Goal: Navigation & Orientation: Find specific page/section

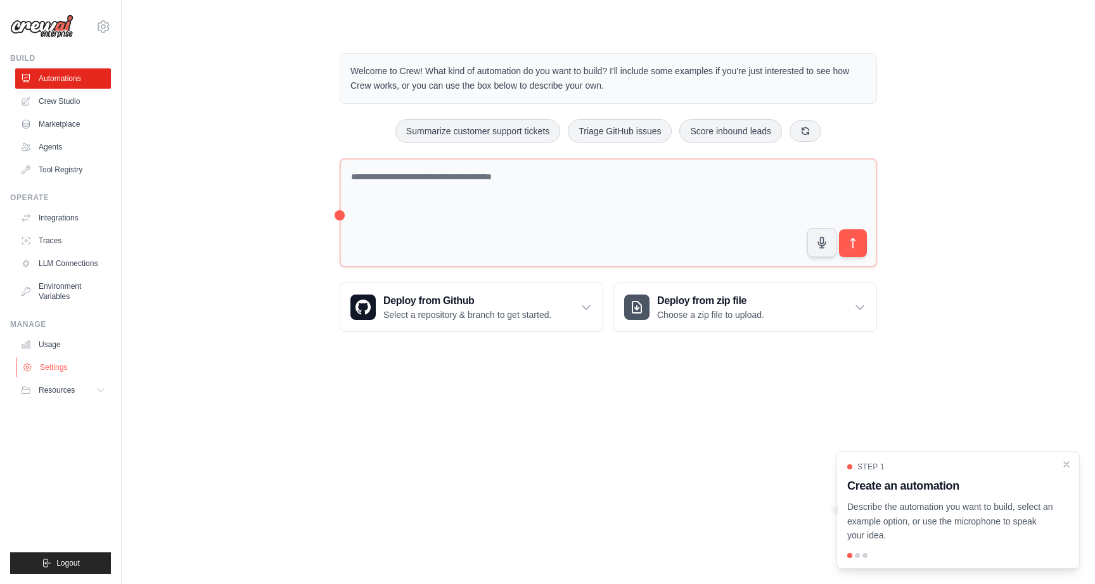
click at [60, 371] on link "Settings" at bounding box center [64, 367] width 96 height 20
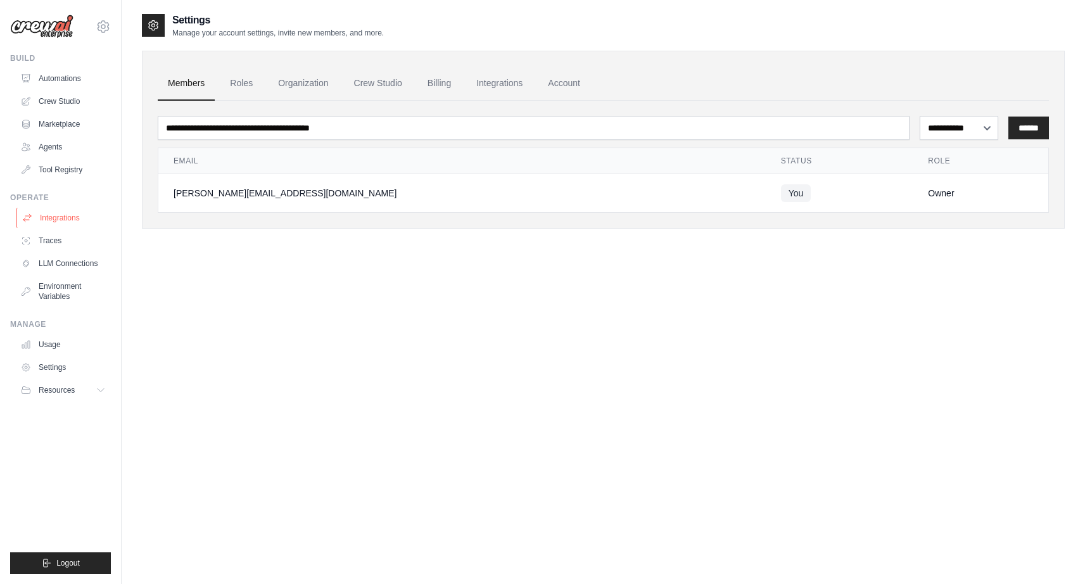
click at [91, 215] on link "Integrations" at bounding box center [64, 218] width 96 height 20
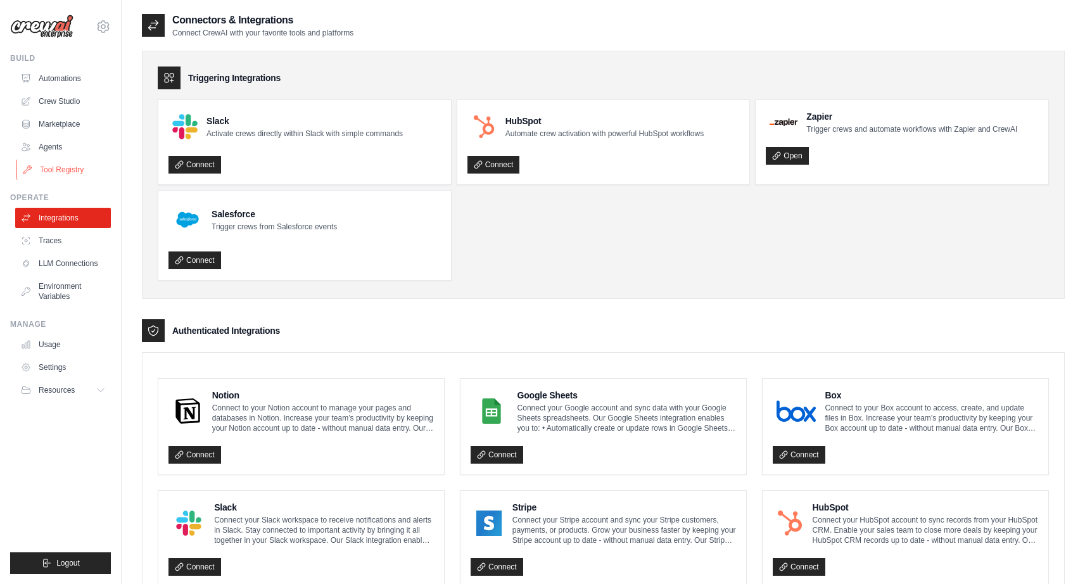
click at [54, 172] on link "Tool Registry" at bounding box center [64, 170] width 96 height 20
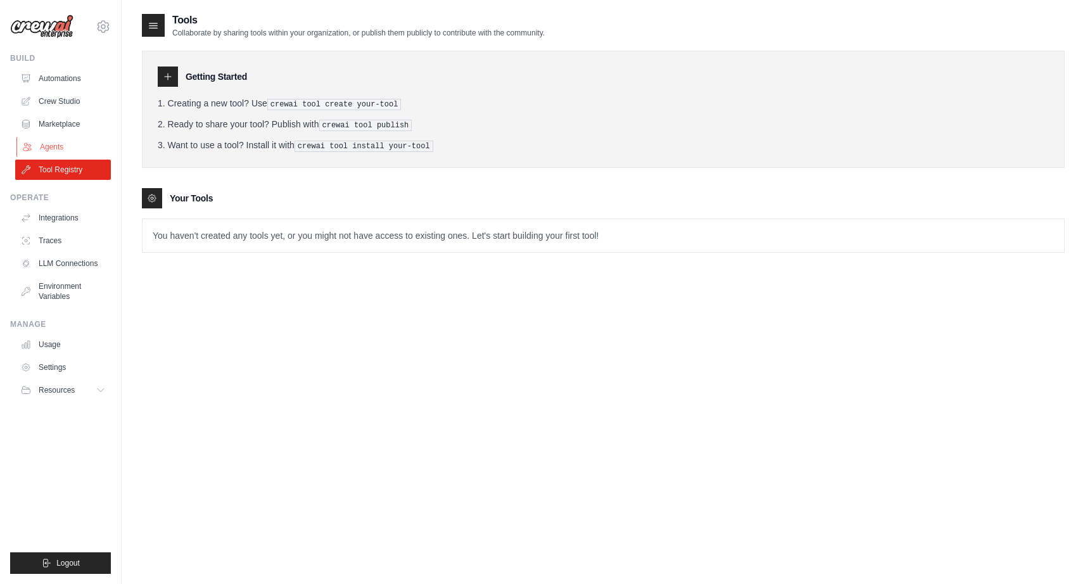
click at [79, 141] on link "Agents" at bounding box center [64, 147] width 96 height 20
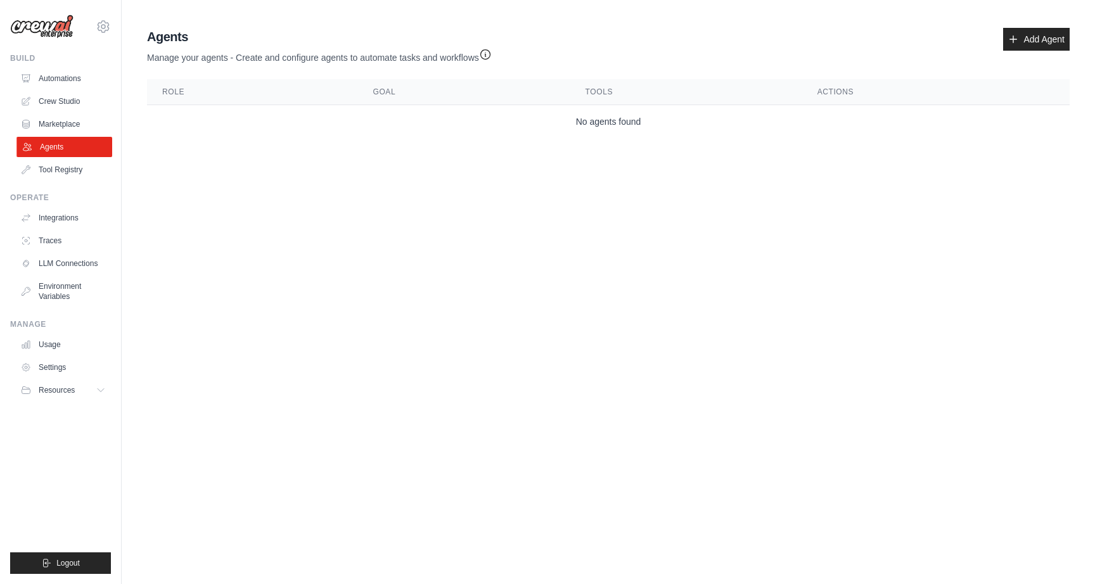
click at [68, 137] on link "Agents" at bounding box center [64, 147] width 96 height 20
click at [72, 130] on link "Marketplace" at bounding box center [64, 124] width 96 height 20
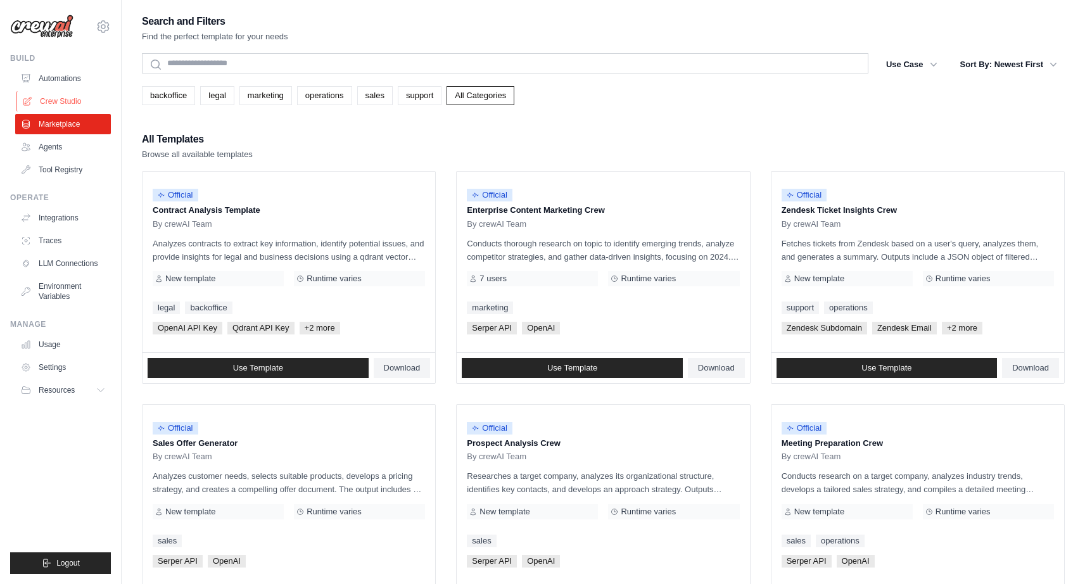
click at [73, 101] on link "Crew Studio" at bounding box center [64, 101] width 96 height 20
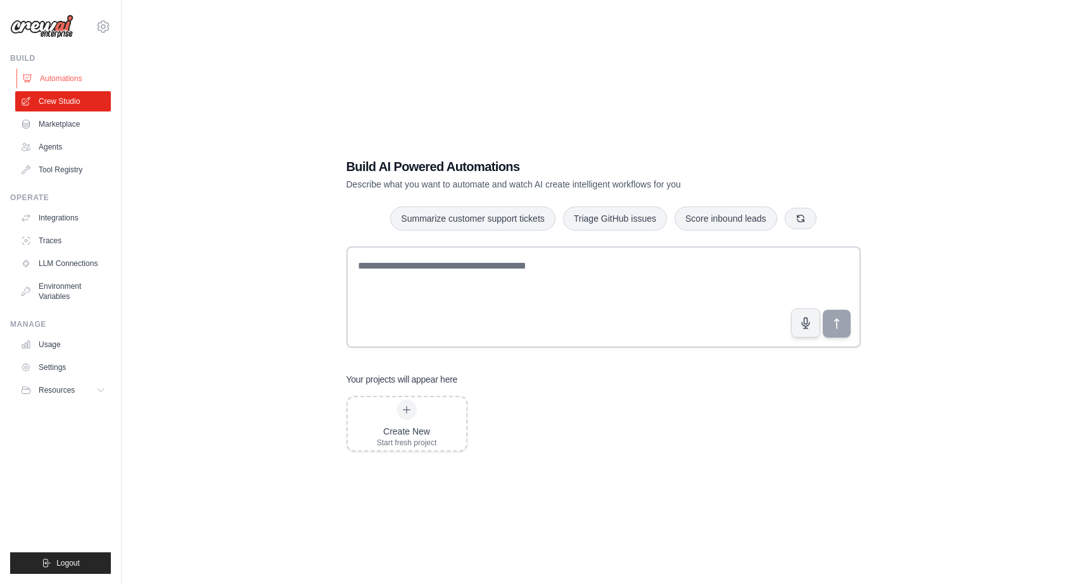
click at [65, 82] on link "Automations" at bounding box center [64, 78] width 96 height 20
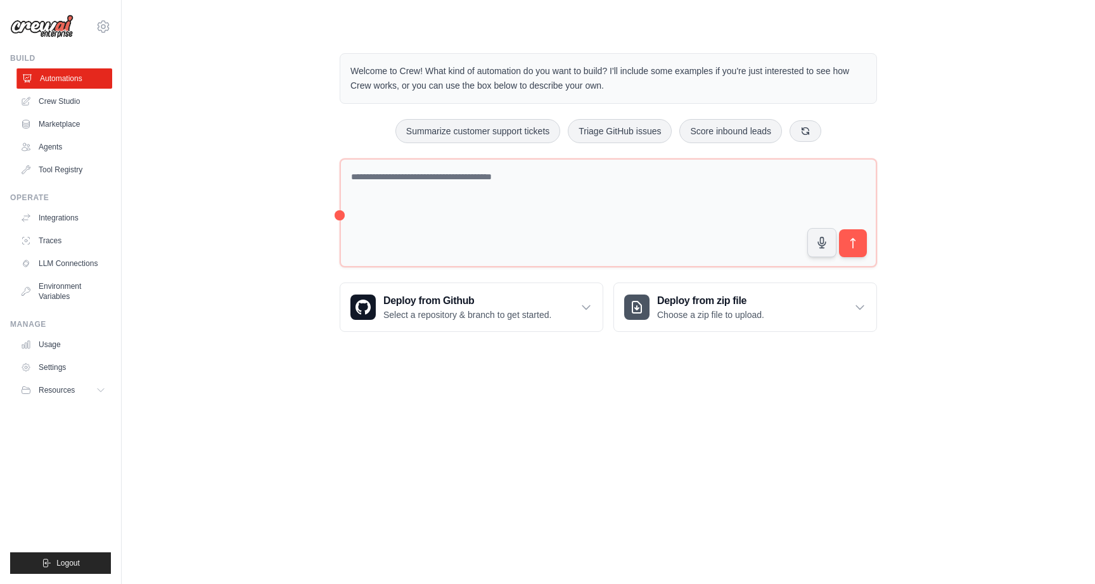
drag, startPoint x: 81, startPoint y: 93, endPoint x: 80, endPoint y: 75, distance: 17.7
click at [81, 94] on link "Crew Studio" at bounding box center [63, 101] width 96 height 20
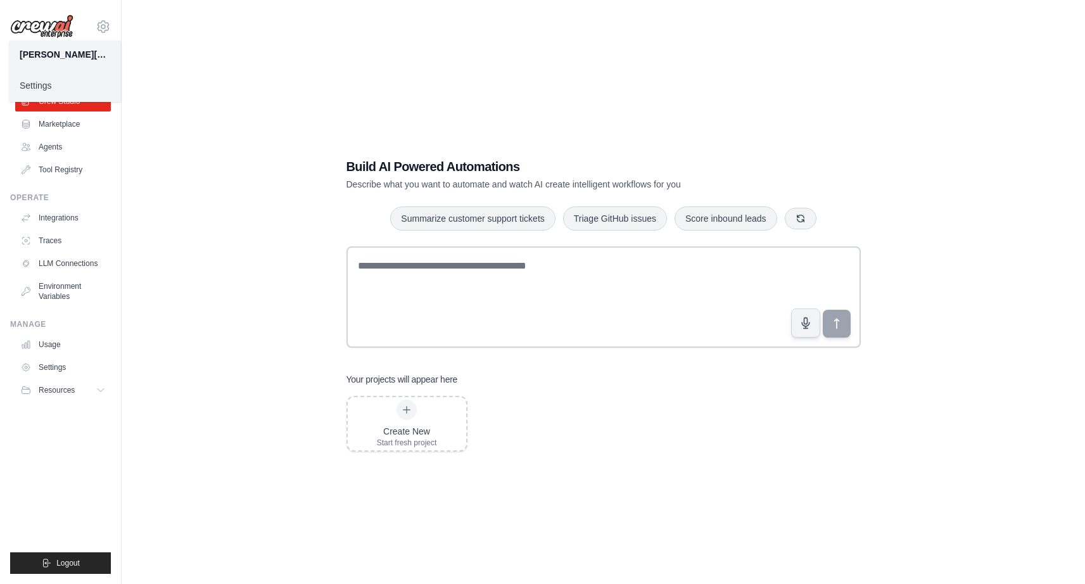
click at [51, 92] on link "Settings" at bounding box center [65, 85] width 111 height 23
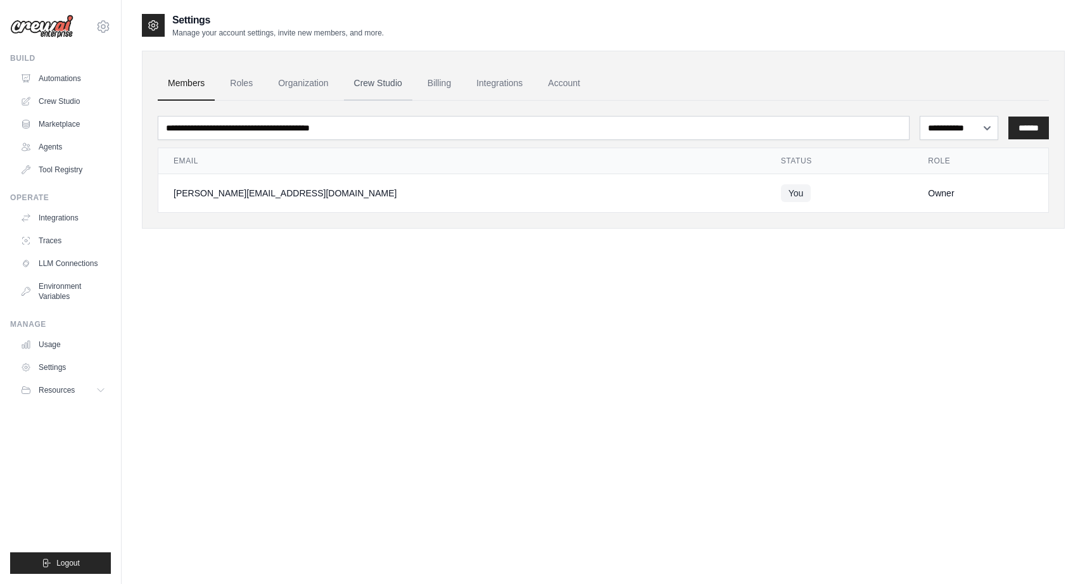
click at [376, 86] on link "Crew Studio" at bounding box center [378, 84] width 68 height 34
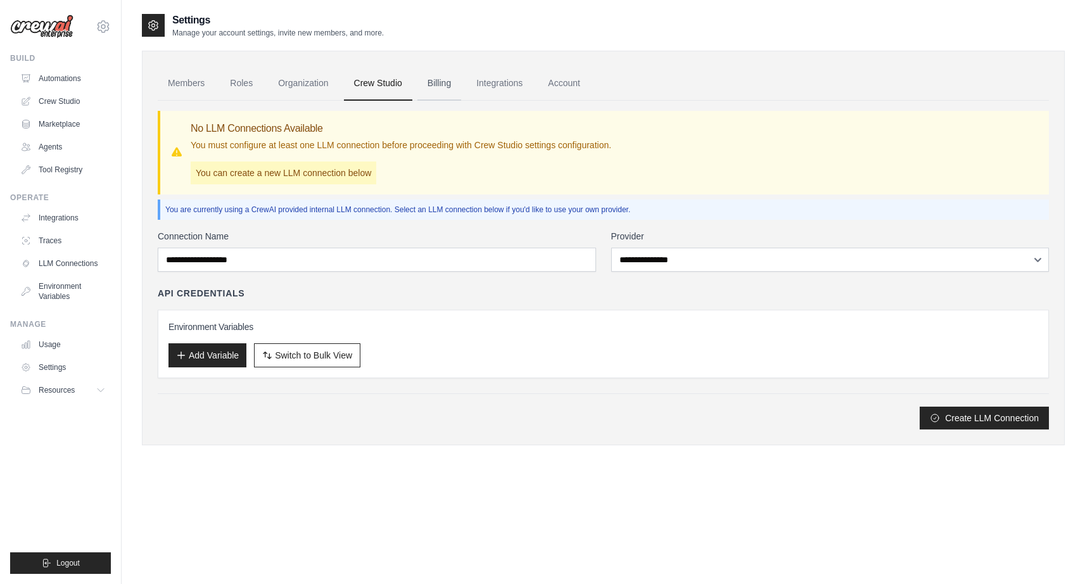
click at [444, 79] on link "Billing" at bounding box center [439, 84] width 44 height 34
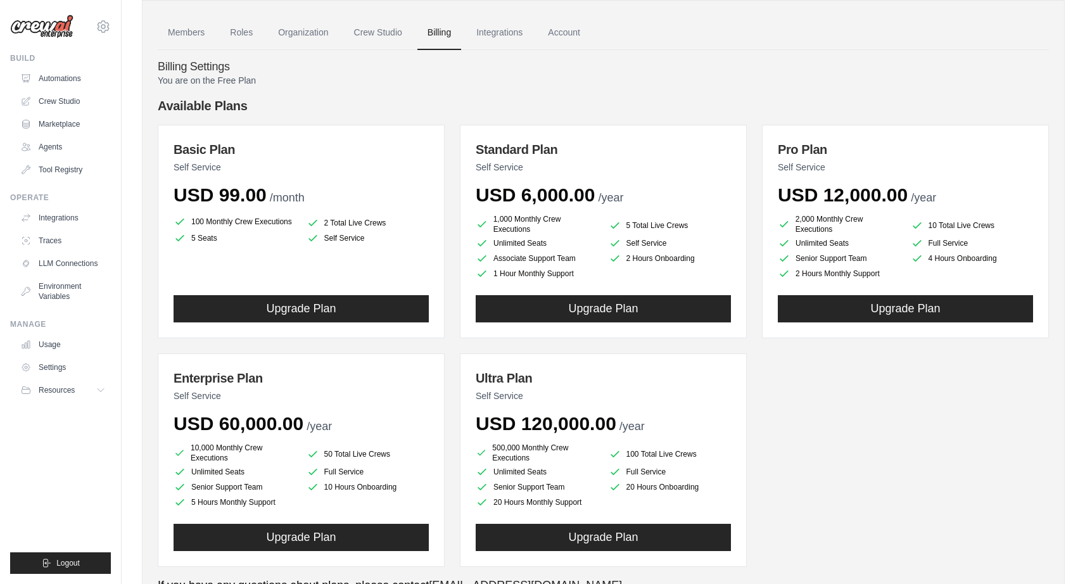
scroll to position [110, 0]
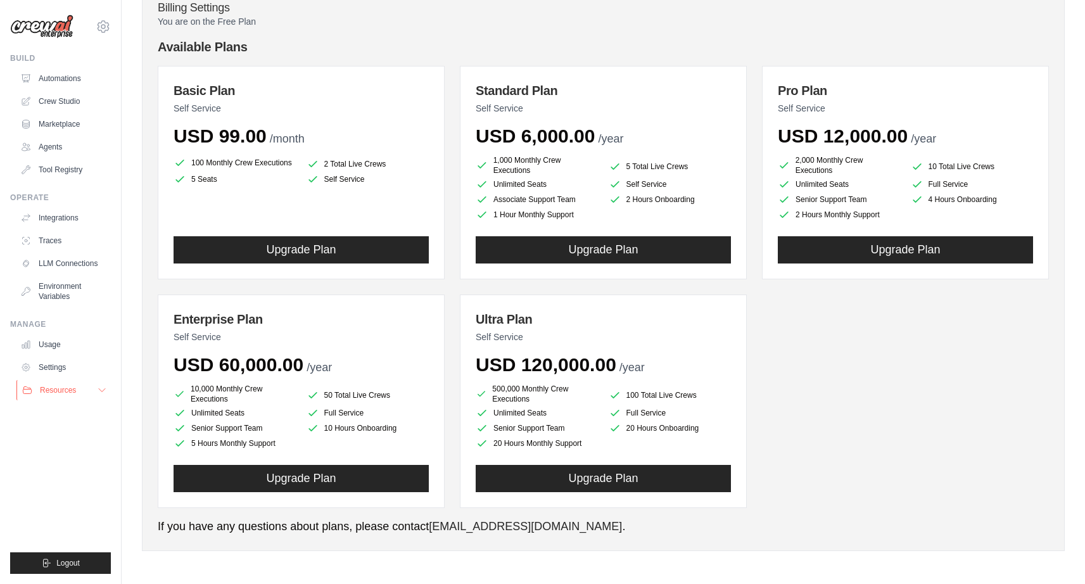
click at [74, 391] on span "Resources" at bounding box center [58, 390] width 36 height 10
click at [63, 369] on link "Settings" at bounding box center [64, 367] width 96 height 20
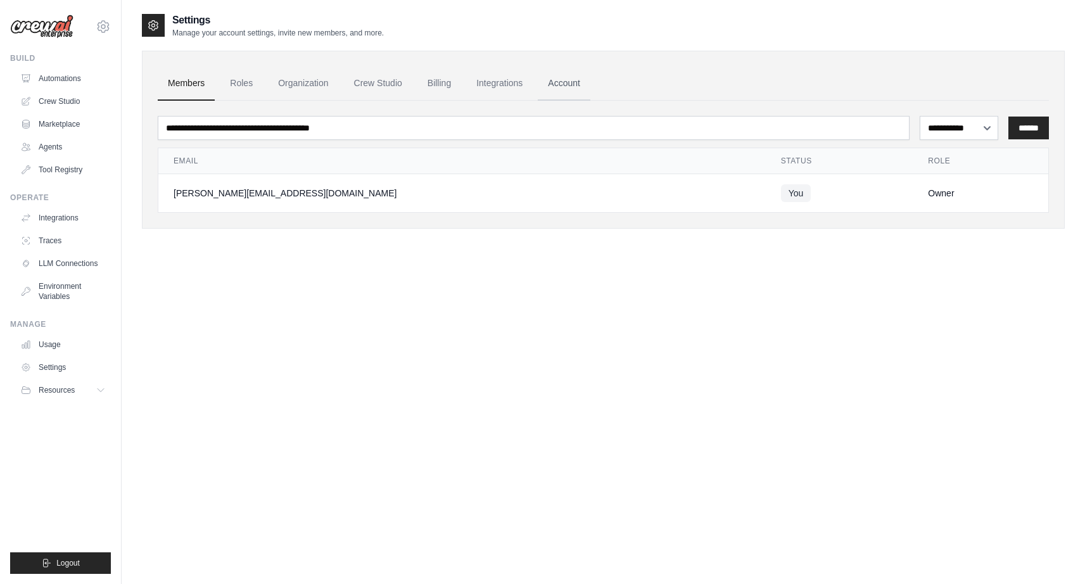
click at [573, 83] on link "Account" at bounding box center [564, 84] width 53 height 34
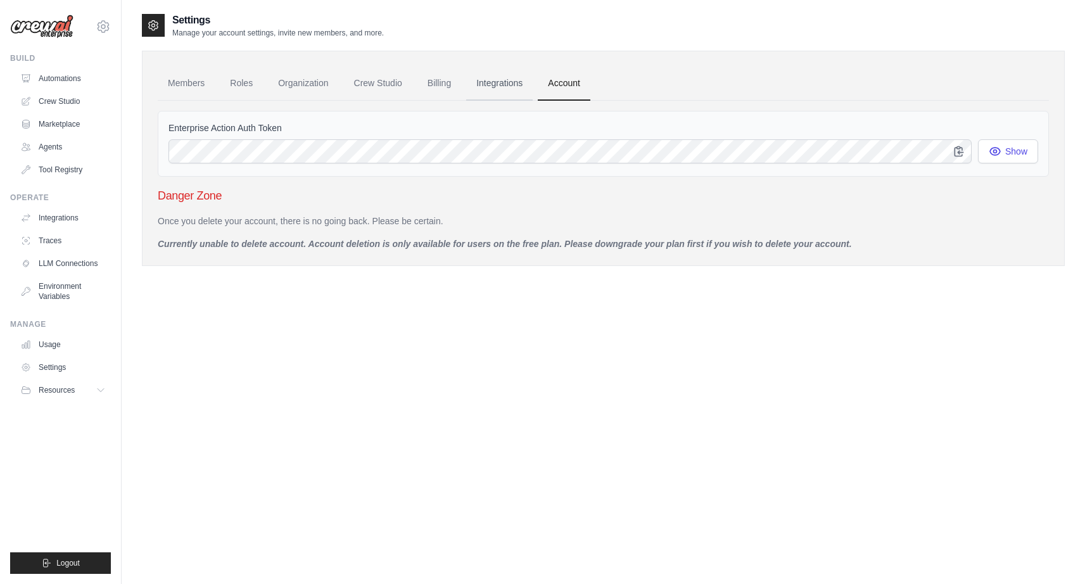
click at [503, 76] on link "Integrations" at bounding box center [499, 84] width 67 height 34
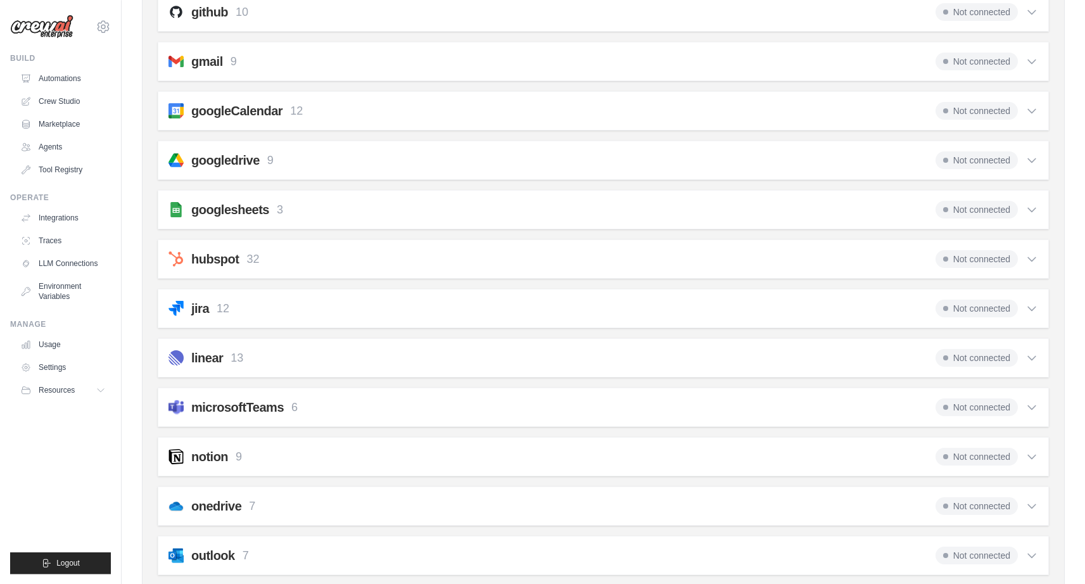
scroll to position [385, 0]
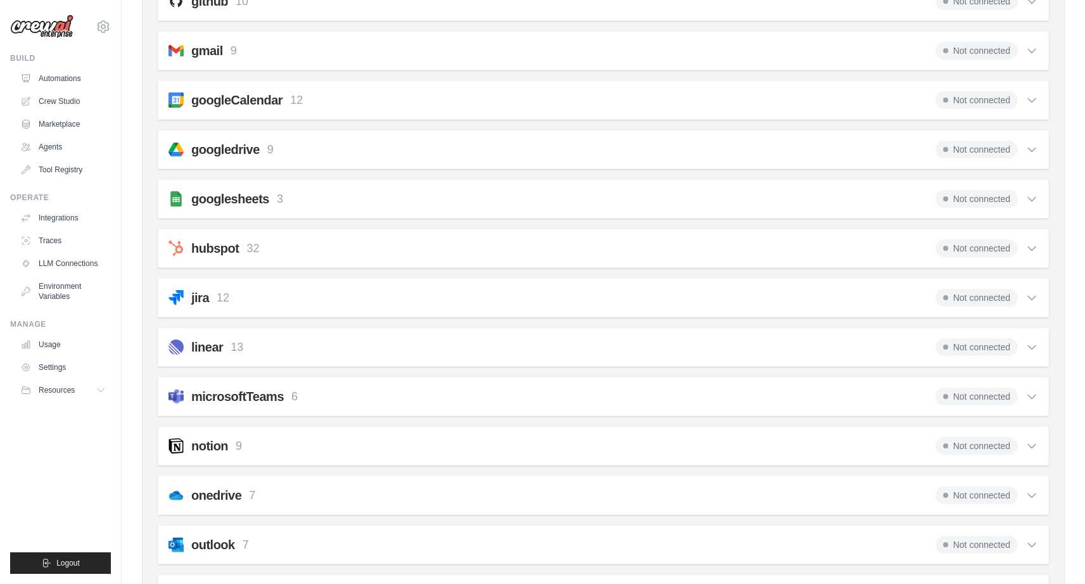
click at [1031, 199] on icon at bounding box center [1032, 199] width 13 height 13
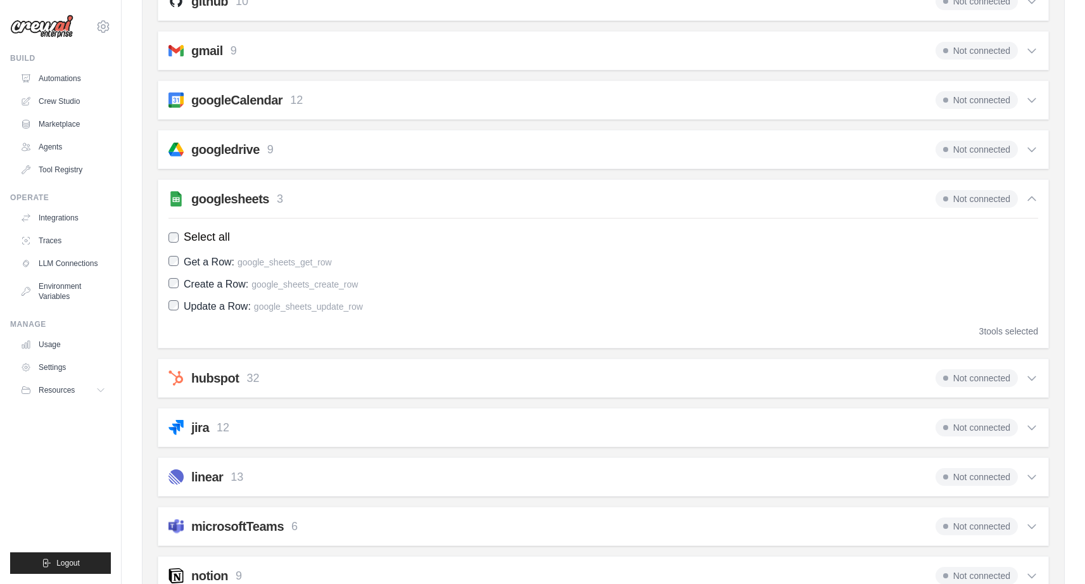
click at [1026, 199] on icon at bounding box center [1032, 199] width 13 height 13
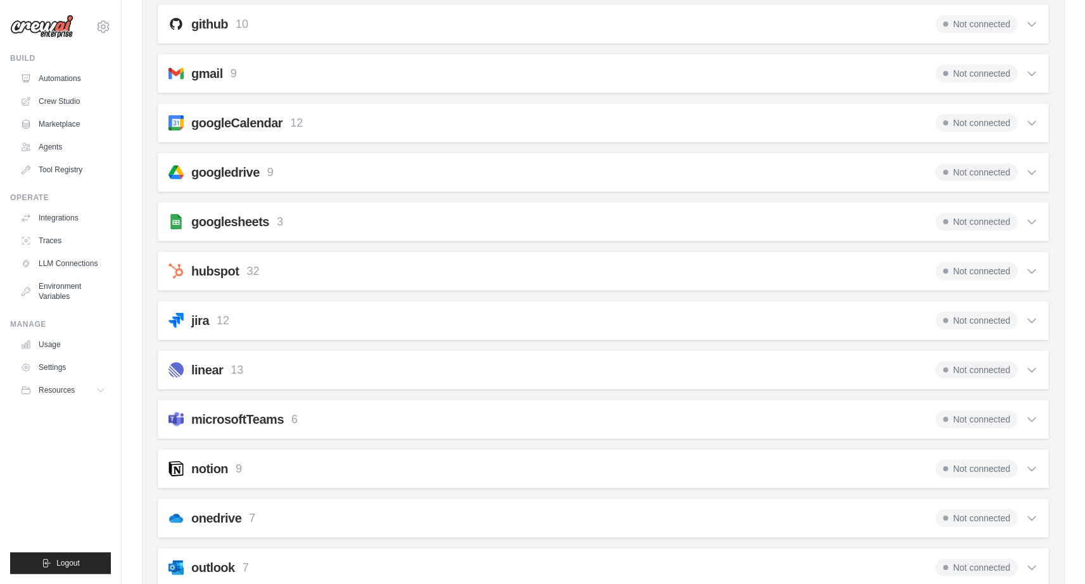
scroll to position [182, 0]
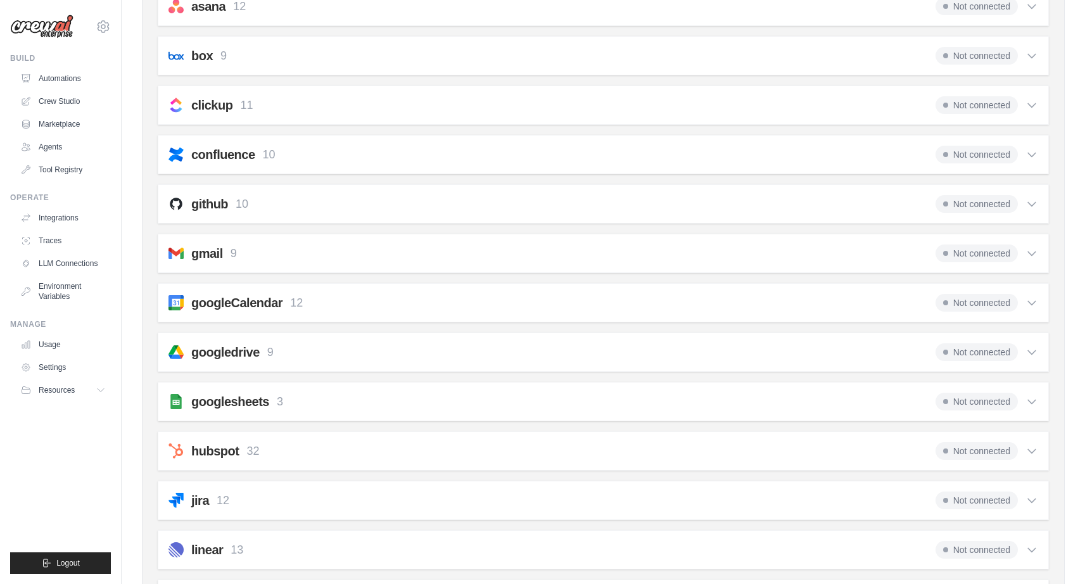
click at [1038, 355] on div "googledrive 9 Not connected Select all Get File Metadata: google_drive_get_file…" at bounding box center [603, 352] width 891 height 39
click at [1035, 353] on icon at bounding box center [1032, 352] width 13 height 13
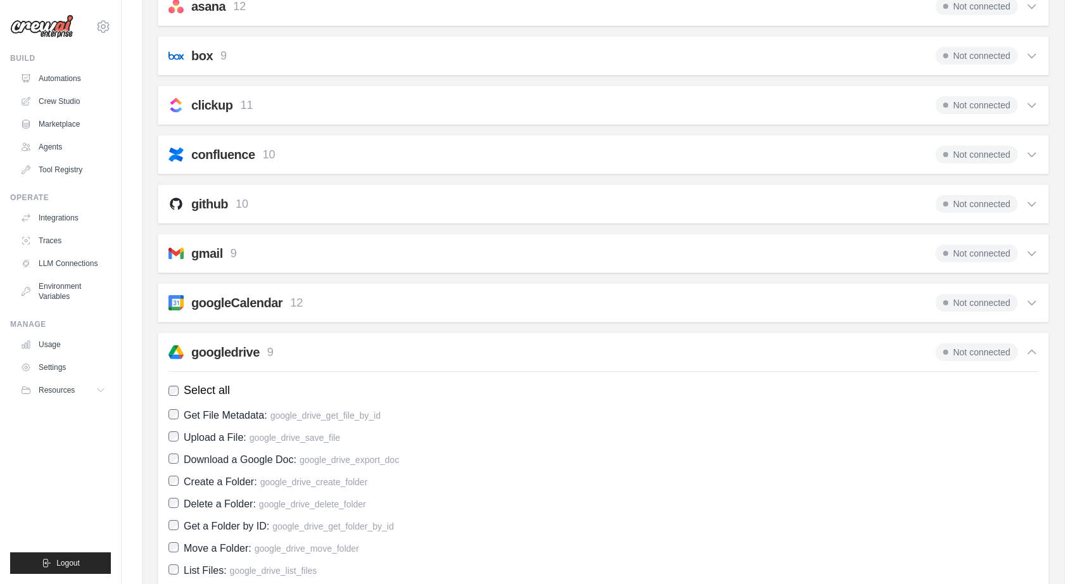
click at [1035, 353] on icon at bounding box center [1032, 352] width 8 height 4
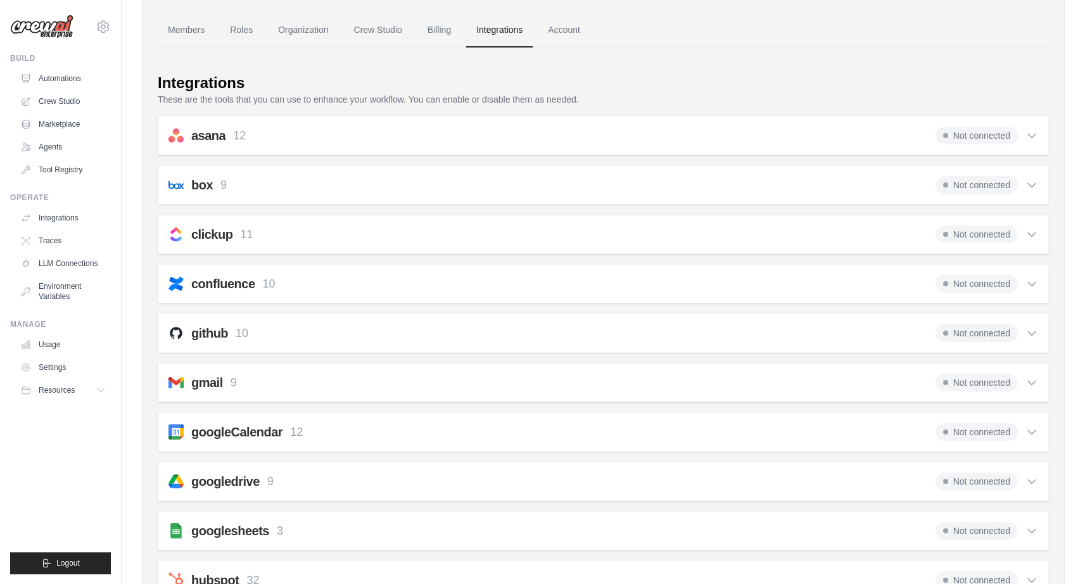
scroll to position [0, 0]
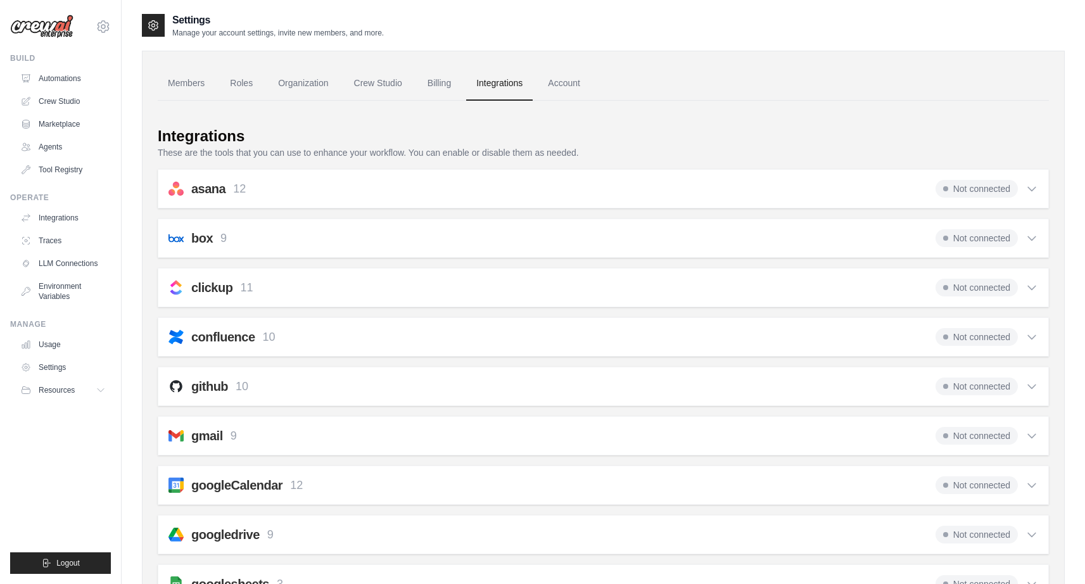
click at [1027, 286] on icon at bounding box center [1032, 287] width 13 height 13
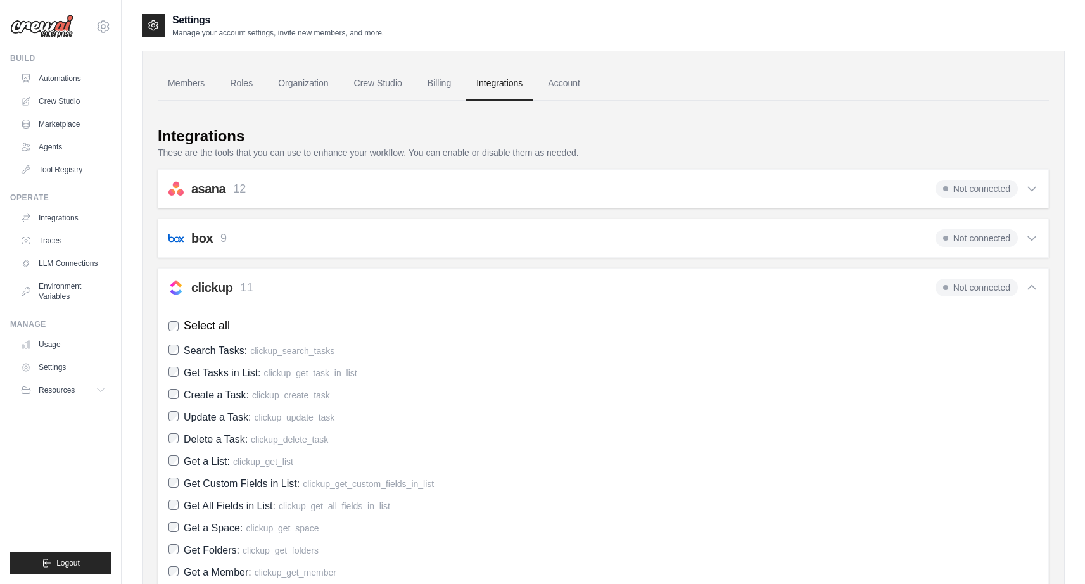
click at [1026, 286] on icon at bounding box center [1032, 287] width 13 height 13
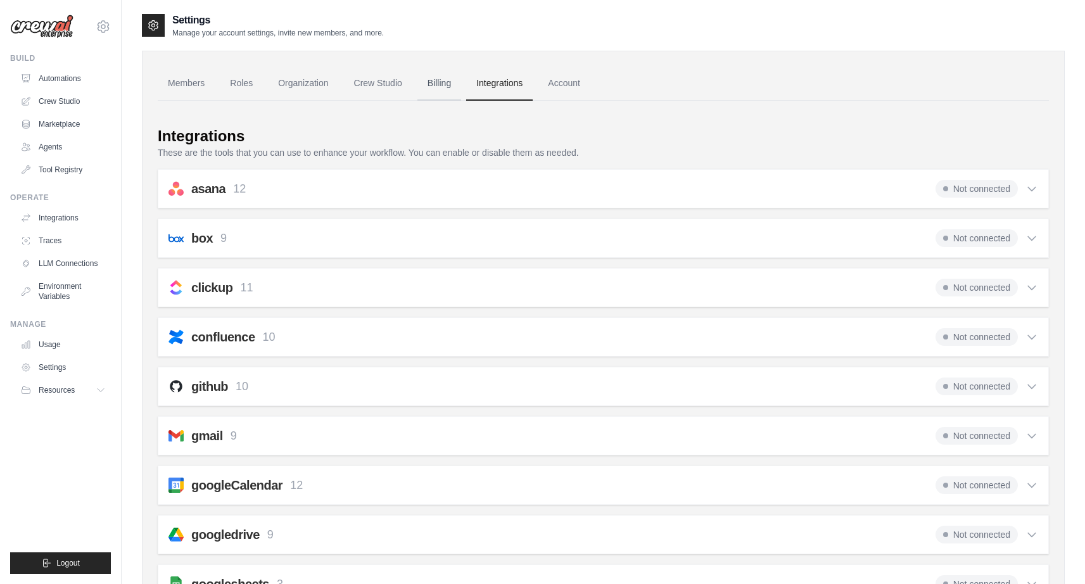
click at [459, 89] on link "Billing" at bounding box center [439, 84] width 44 height 34
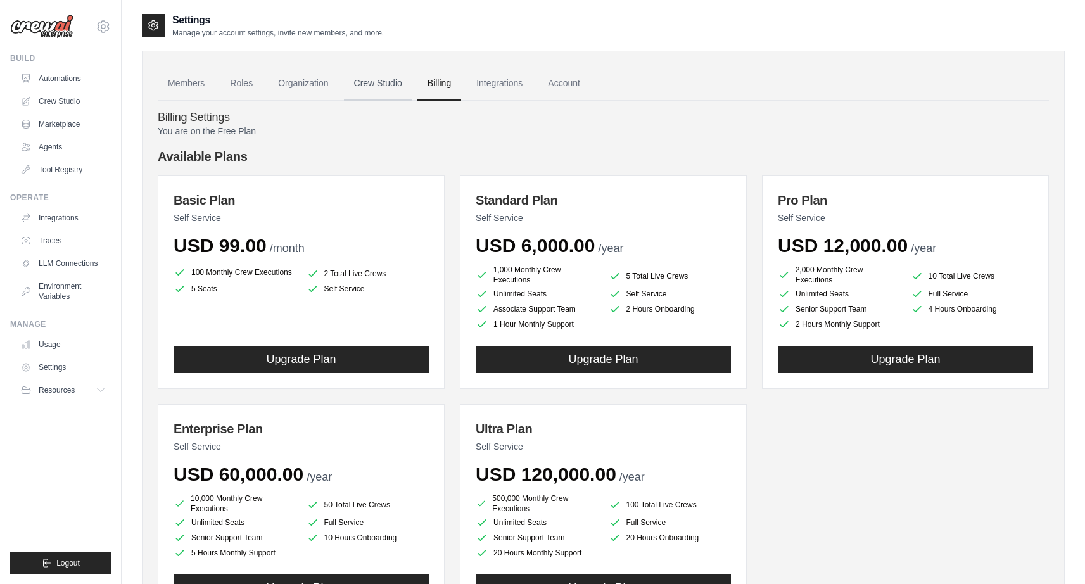
click at [378, 89] on link "Crew Studio" at bounding box center [378, 84] width 68 height 34
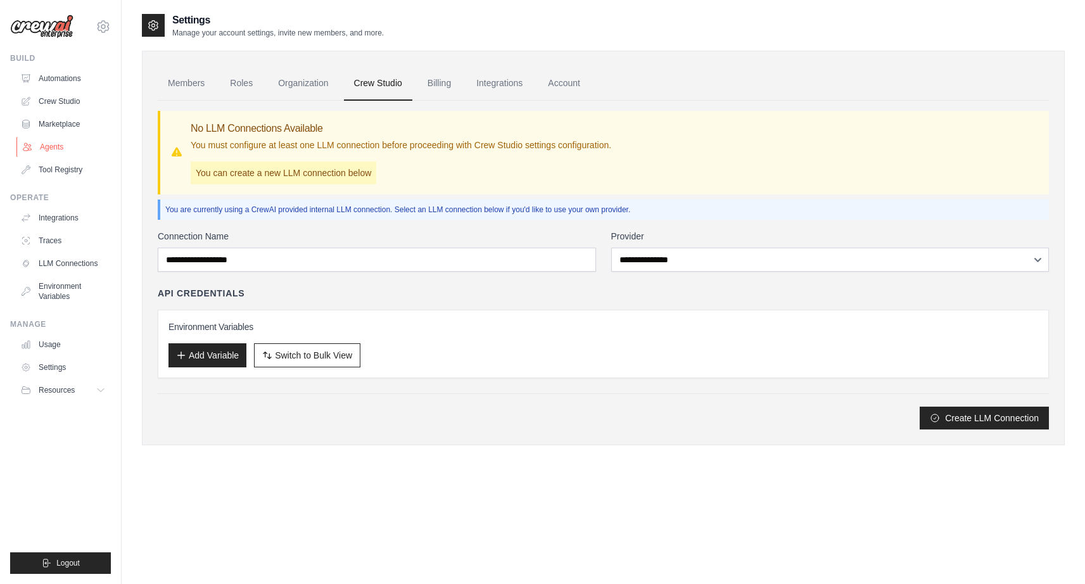
click at [51, 148] on link "Agents" at bounding box center [64, 147] width 96 height 20
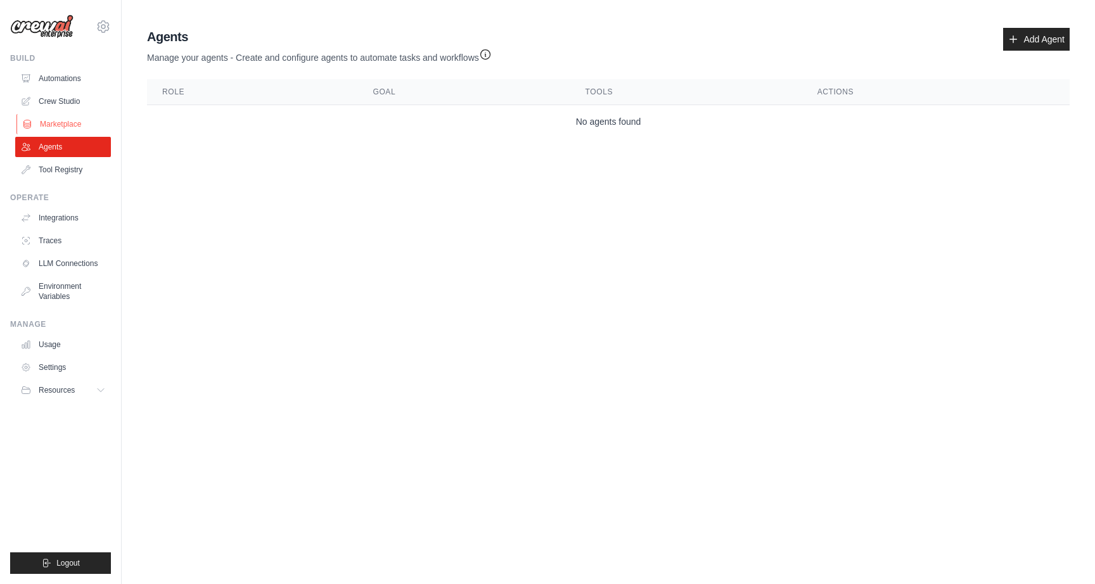
click at [49, 124] on link "Marketplace" at bounding box center [64, 124] width 96 height 20
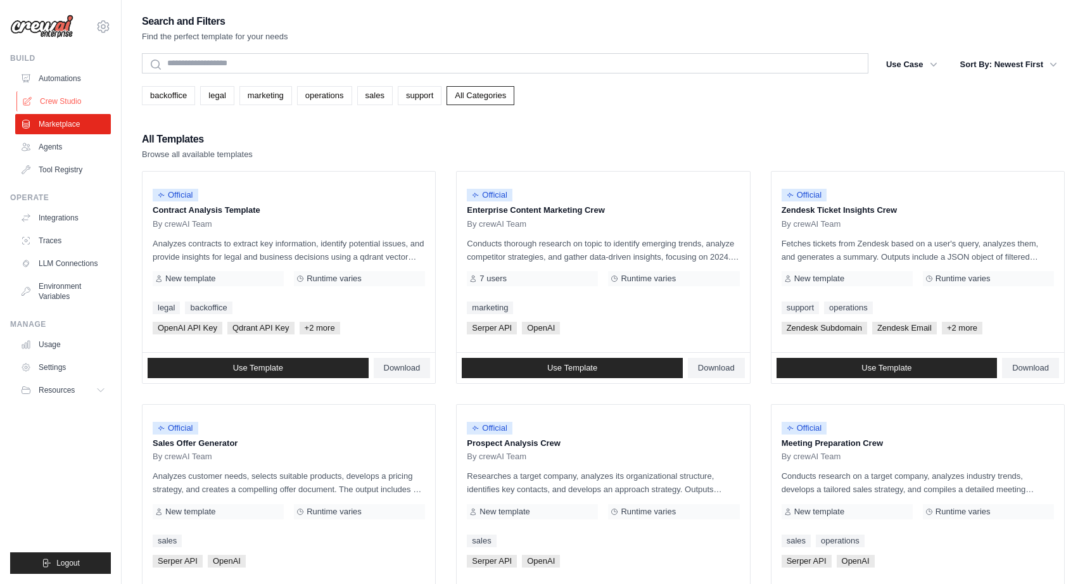
click at [61, 99] on link "Crew Studio" at bounding box center [64, 101] width 96 height 20
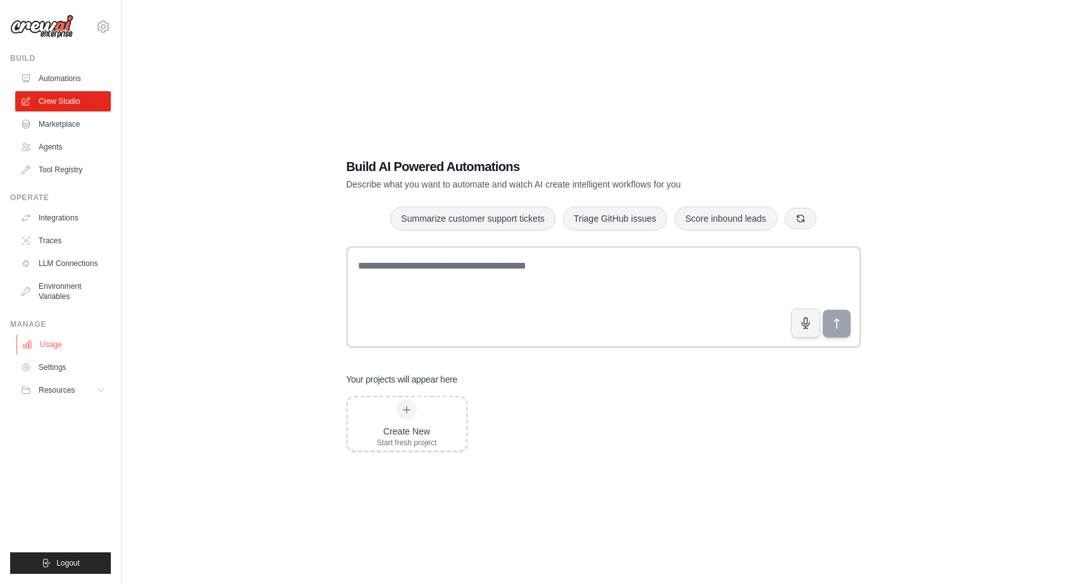
click at [72, 345] on link "Usage" at bounding box center [64, 344] width 96 height 20
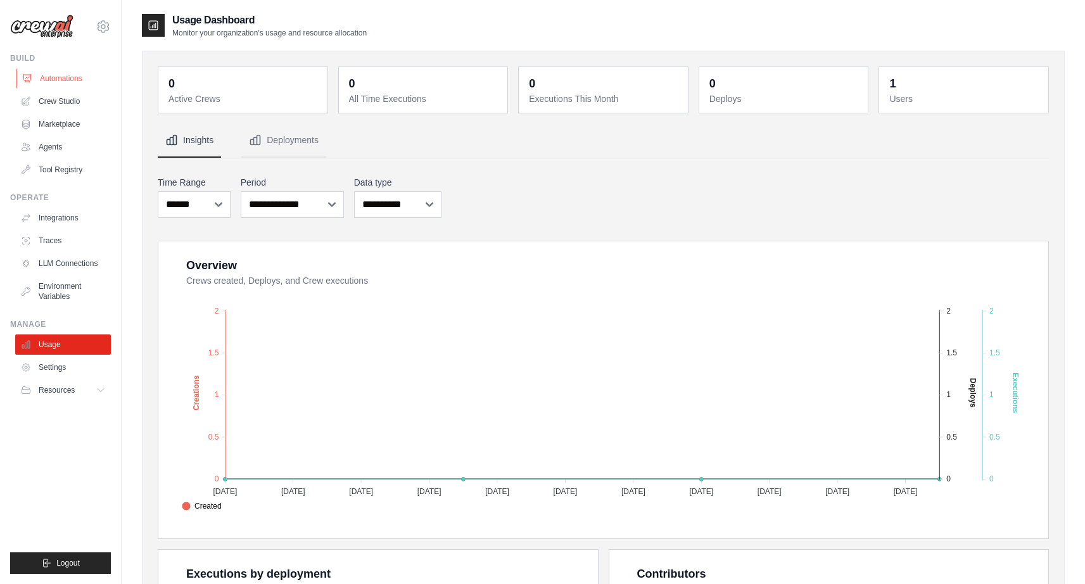
click at [89, 82] on link "Automations" at bounding box center [64, 78] width 96 height 20
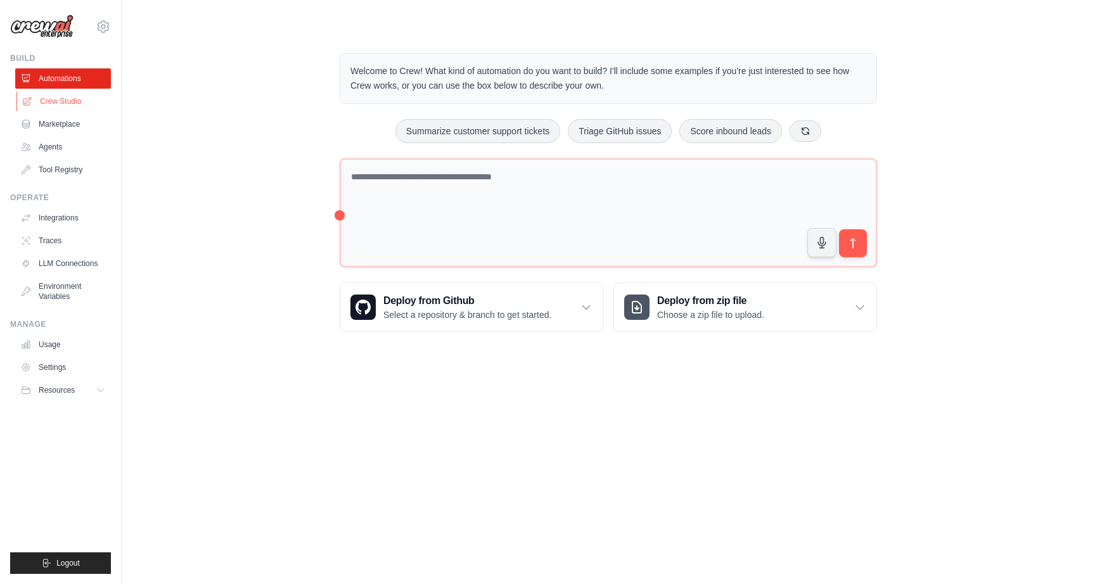
click at [40, 101] on link "Crew Studio" at bounding box center [64, 101] width 96 height 20
